Goal: Task Accomplishment & Management: Use online tool/utility

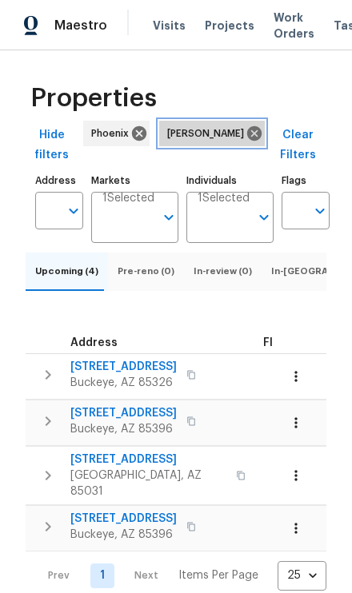
click at [246, 131] on icon at bounding box center [253, 133] width 14 height 14
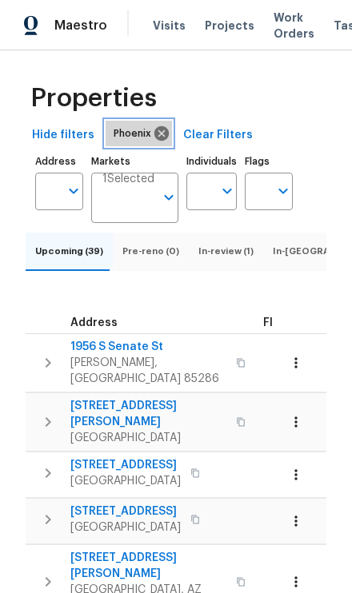
click at [159, 128] on icon at bounding box center [161, 133] width 14 height 14
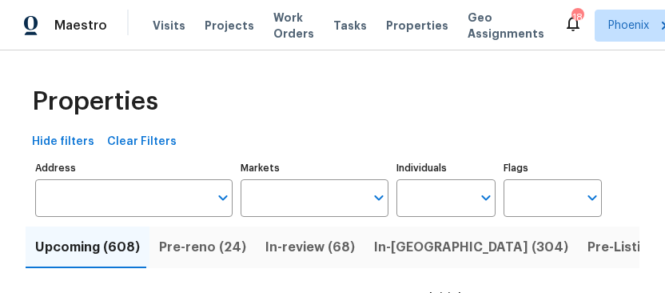
click at [169, 30] on span "Visits" at bounding box center [169, 26] width 33 height 16
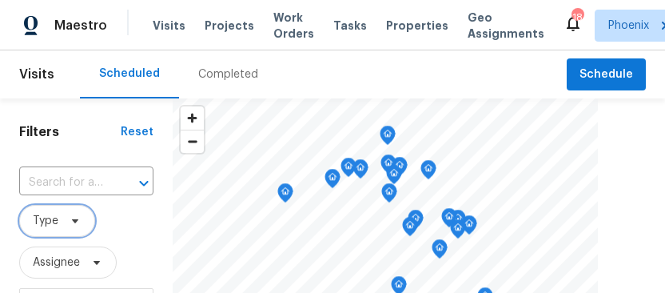
click at [41, 221] on span "Type" at bounding box center [46, 221] width 26 height 16
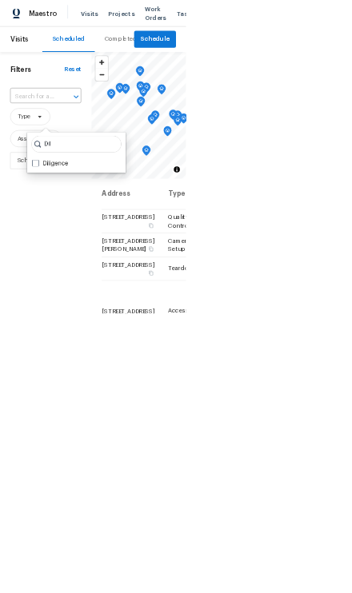
scroll to position [0, 47]
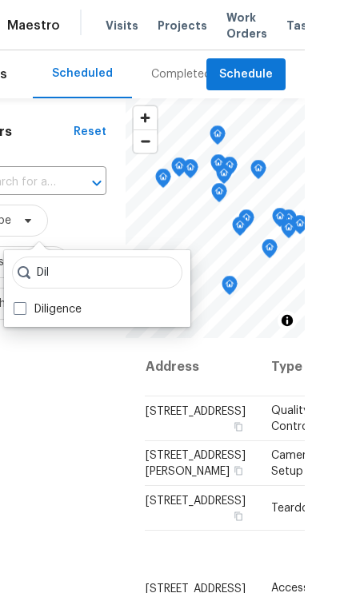
type input "Dil"
click at [17, 311] on span at bounding box center [20, 308] width 13 height 13
click at [17, 311] on input "Diligence" at bounding box center [19, 306] width 10 height 10
checkbox input "true"
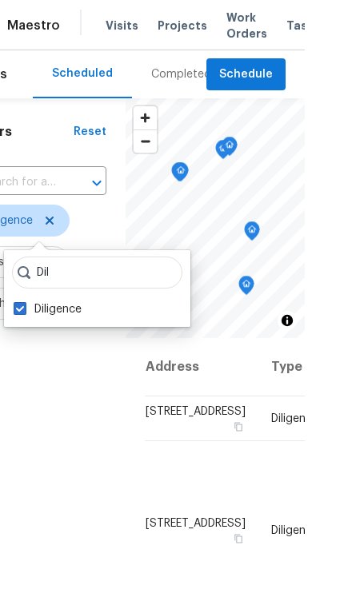
click at [58, 442] on div "Filters Reset ​ Diligence Assignee Scheduled Date" at bounding box center [39, 455] width 173 height 715
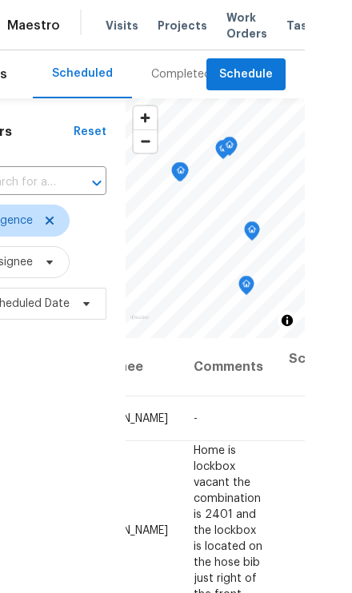
scroll to position [4, 259]
click at [65, 501] on div "Filters Reset ​ Diligence Assignee Scheduled Date" at bounding box center [39, 455] width 173 height 715
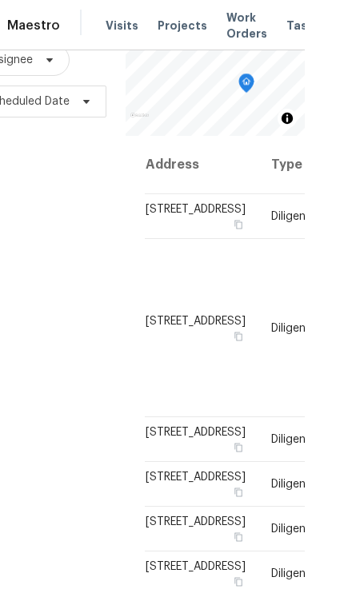
scroll to position [86, 47]
